Goal: Contribute content: Add original content to the website for others to see

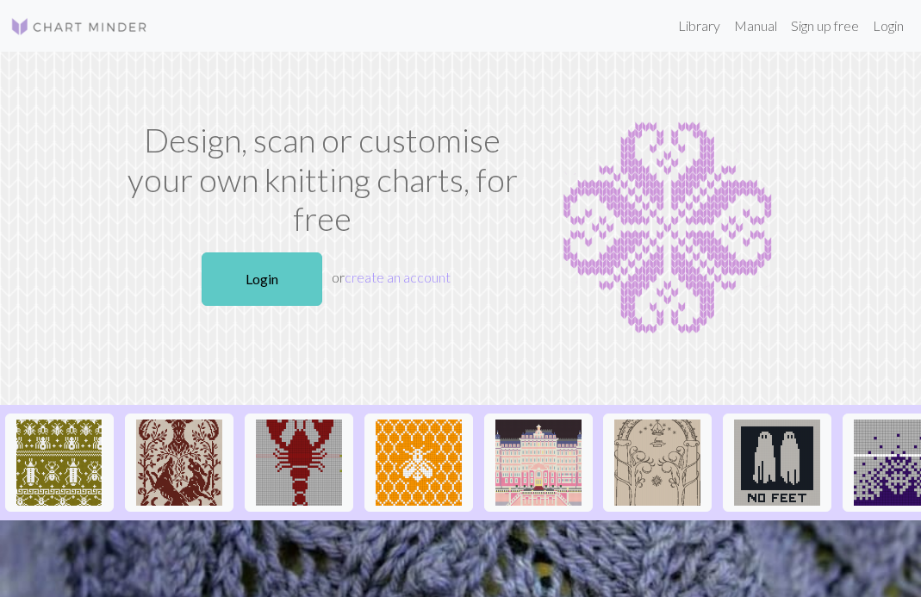
click at [260, 266] on link "Login" at bounding box center [262, 278] width 121 height 53
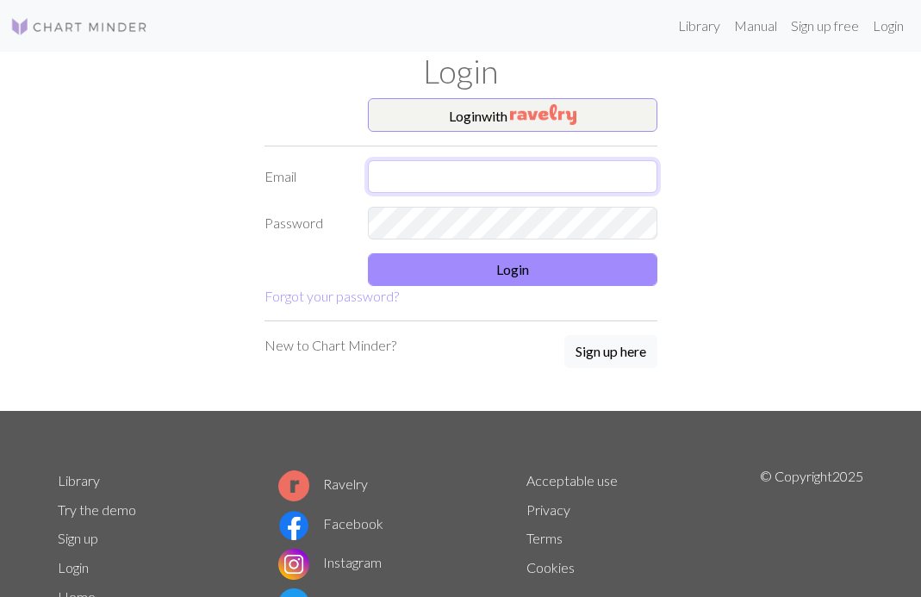
click at [430, 173] on input "text" at bounding box center [512, 176] width 289 height 33
type input "[EMAIL_ADDRESS][DOMAIN_NAME]"
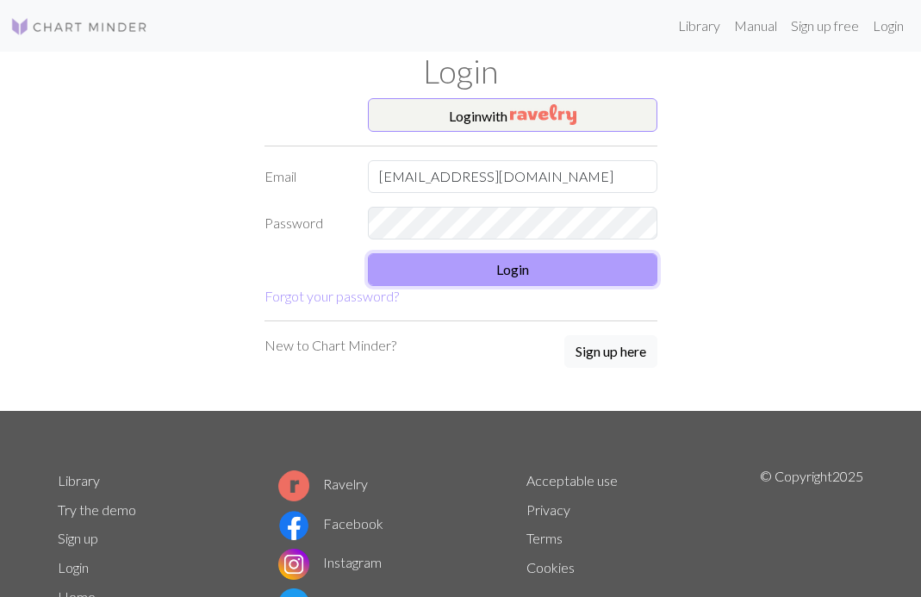
click at [527, 277] on button "Login" at bounding box center [512, 269] width 289 height 33
click at [497, 265] on button "Login" at bounding box center [512, 269] width 289 height 33
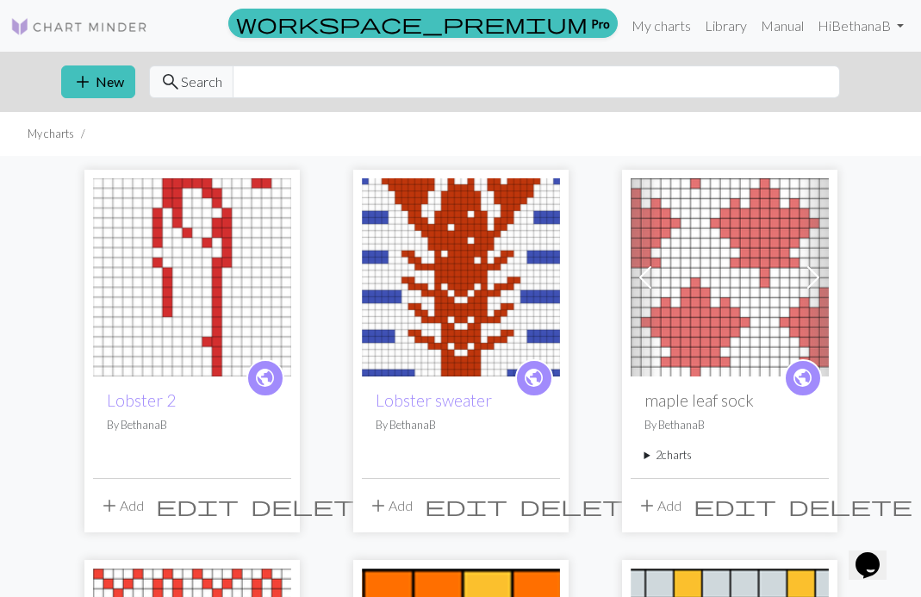
click at [171, 326] on img at bounding box center [192, 277] width 198 height 198
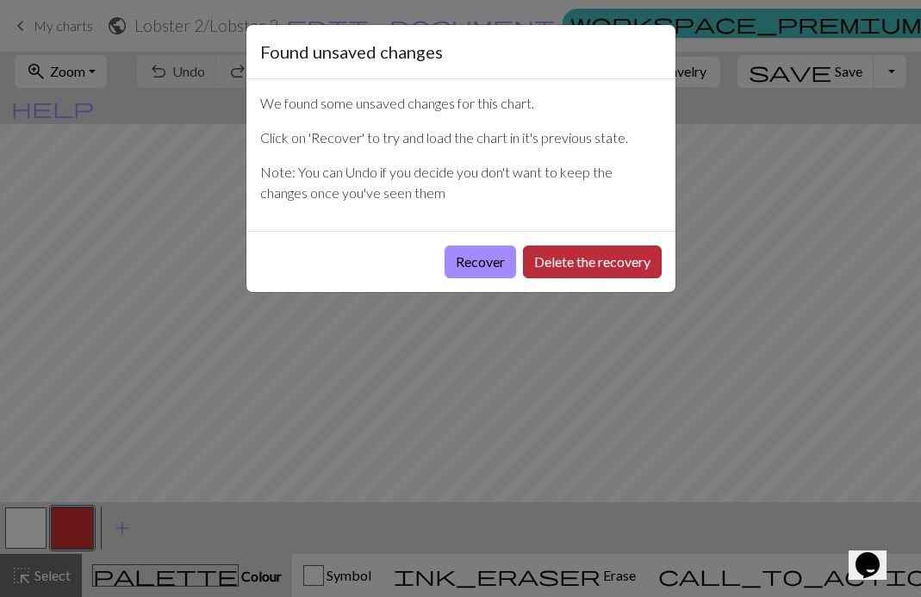
click at [550, 271] on button "Delete the recovery" at bounding box center [592, 262] width 139 height 33
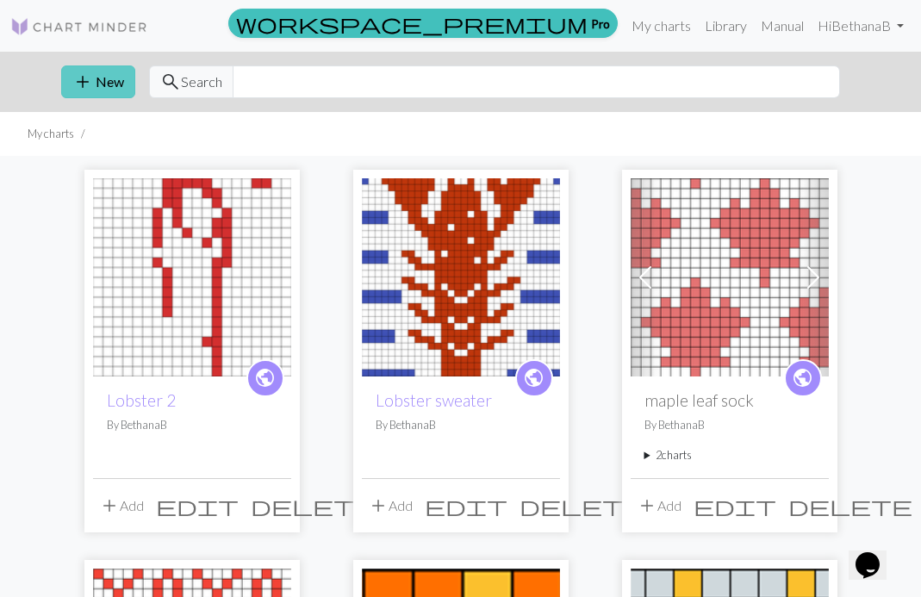
click at [71, 88] on button "add New" at bounding box center [98, 81] width 74 height 33
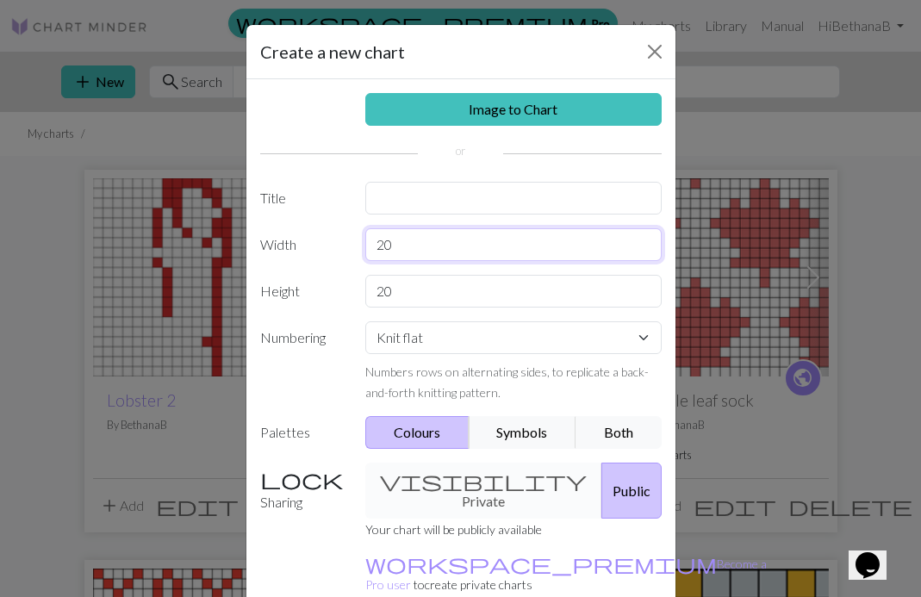
drag, startPoint x: 395, startPoint y: 245, endPoint x: 363, endPoint y: 246, distance: 32.7
click at [363, 246] on div "20" at bounding box center [513, 244] width 317 height 33
type input "6"
drag, startPoint x: 396, startPoint y: 295, endPoint x: 366, endPoint y: 293, distance: 30.2
click at [366, 293] on input "20" at bounding box center [513, 291] width 296 height 33
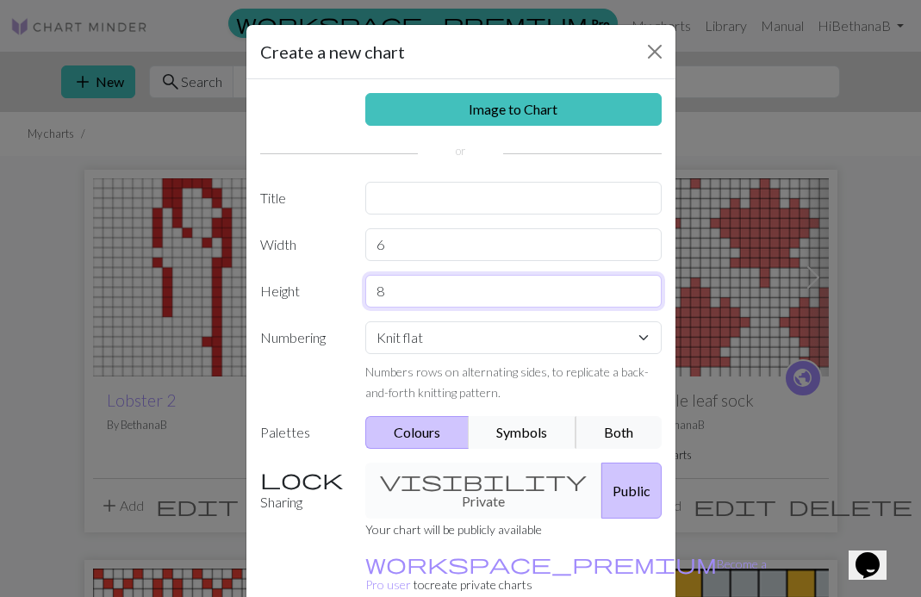
scroll to position [83, 0]
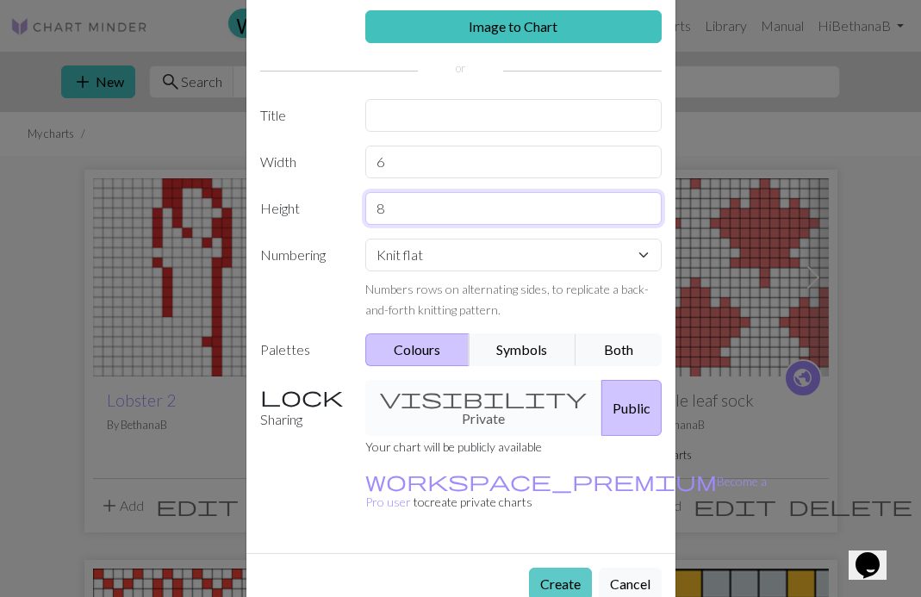
type input "8"
click at [544, 568] on button "Create" at bounding box center [560, 584] width 63 height 33
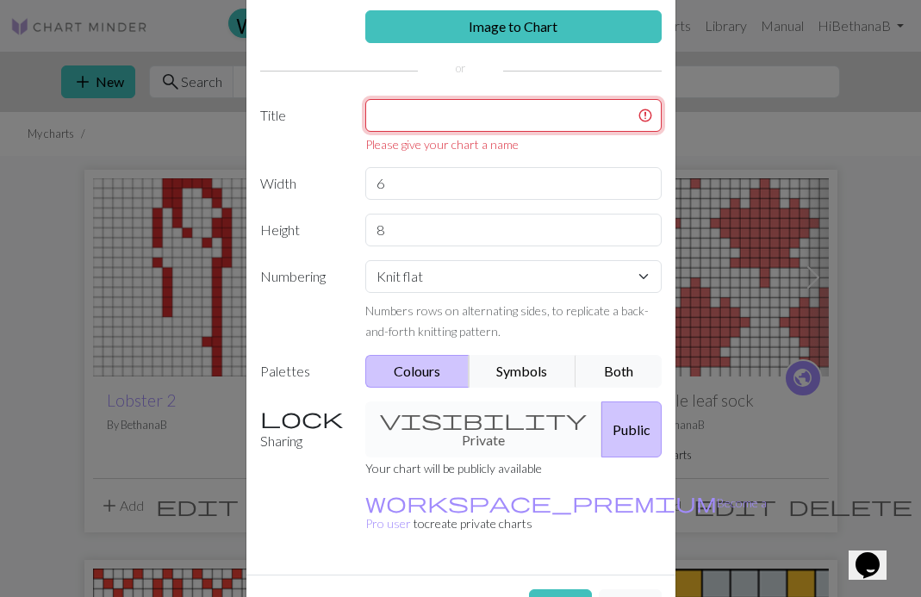
click at [447, 115] on input "text" at bounding box center [513, 115] width 296 height 33
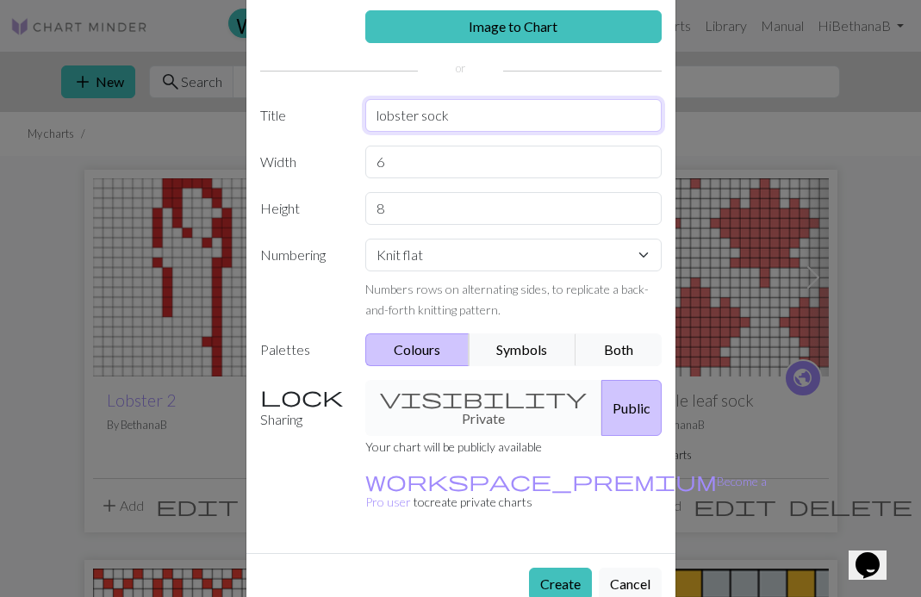
type input "lobster sock"
click at [556, 568] on button "Create" at bounding box center [560, 584] width 63 height 33
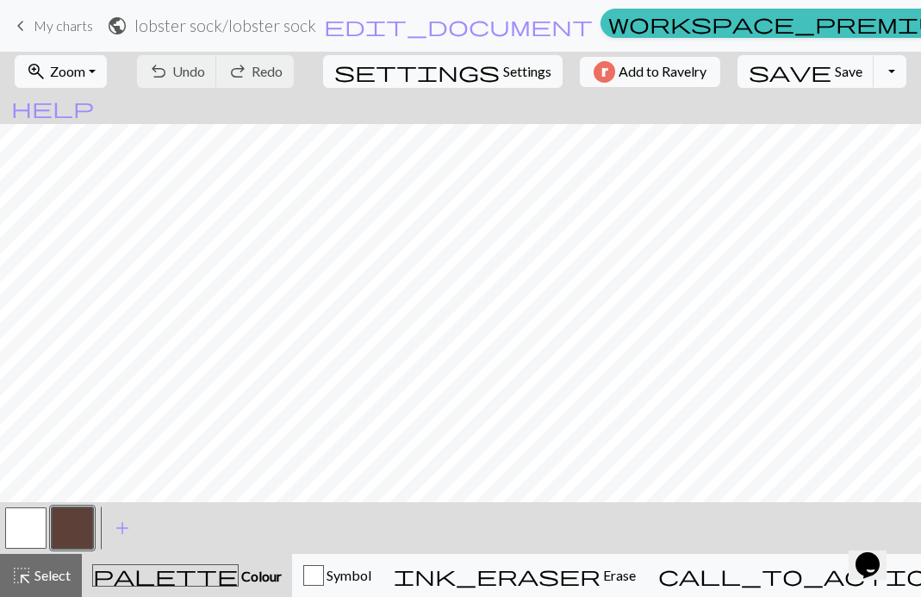
click at [75, 526] on button "button" at bounding box center [72, 527] width 41 height 41
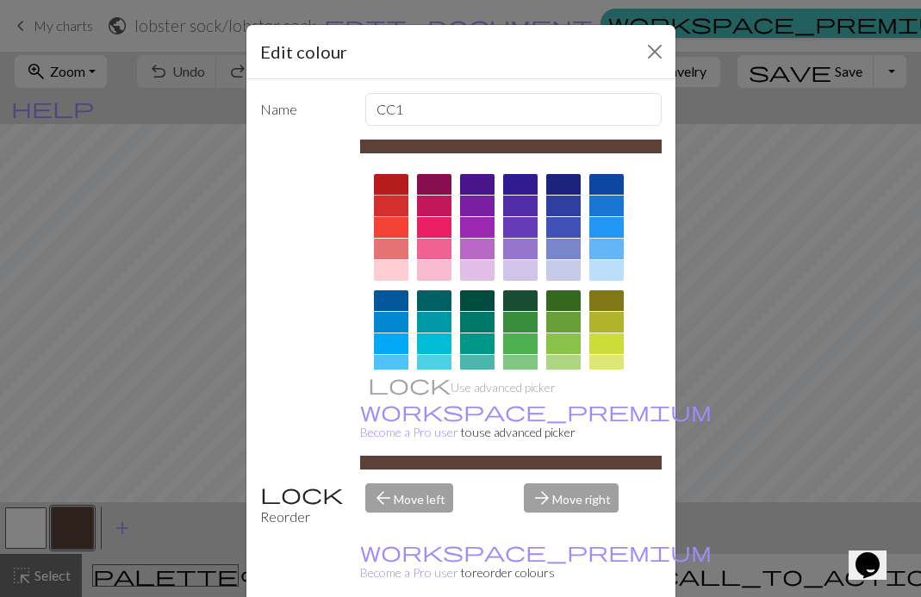
click at [400, 200] on div at bounding box center [391, 206] width 34 height 21
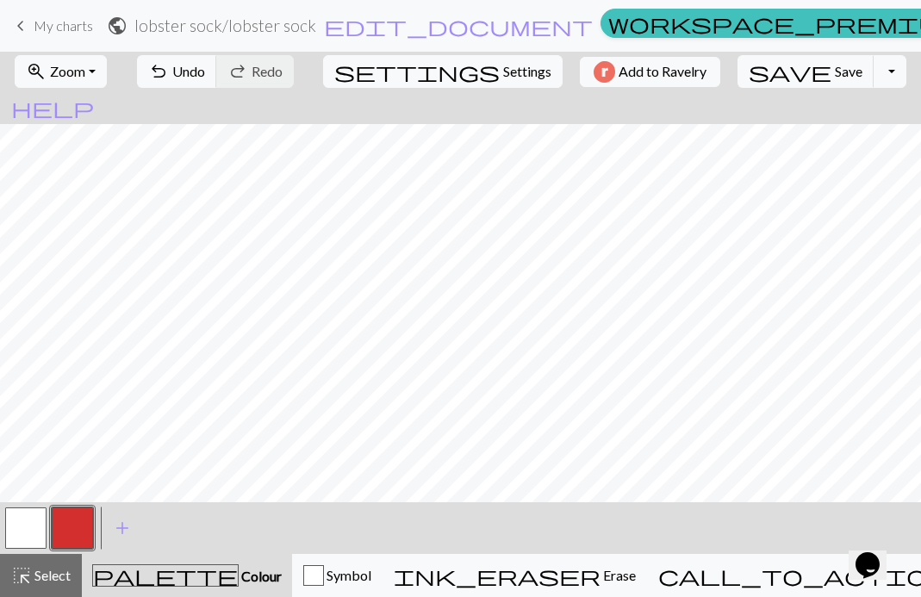
click at [17, 527] on button "button" at bounding box center [25, 527] width 41 height 41
